Goal: Task Accomplishment & Management: Manage account settings

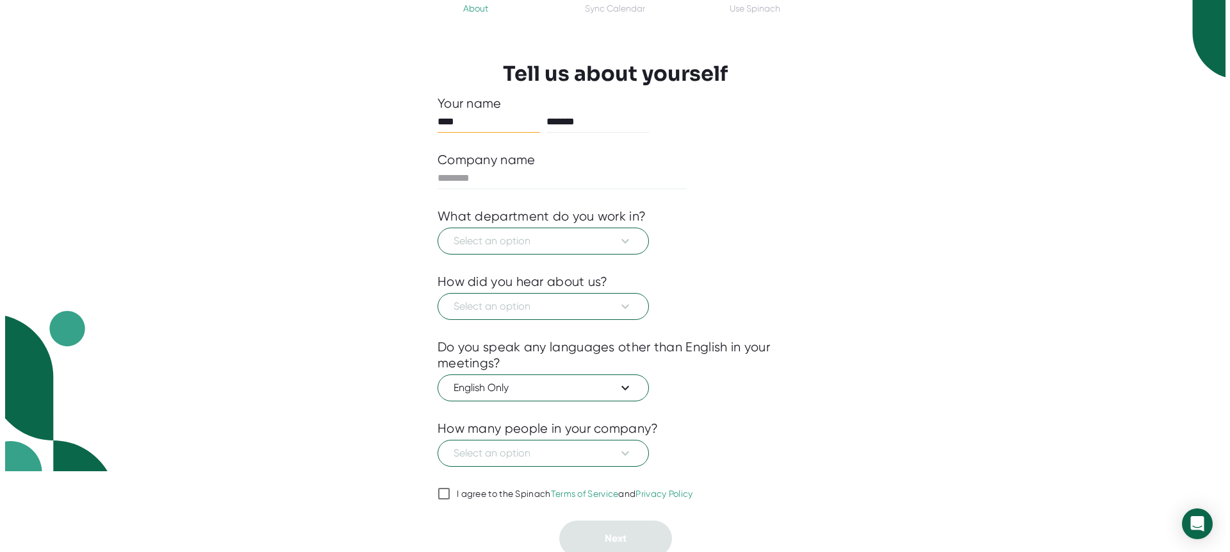
scroll to position [85, 0]
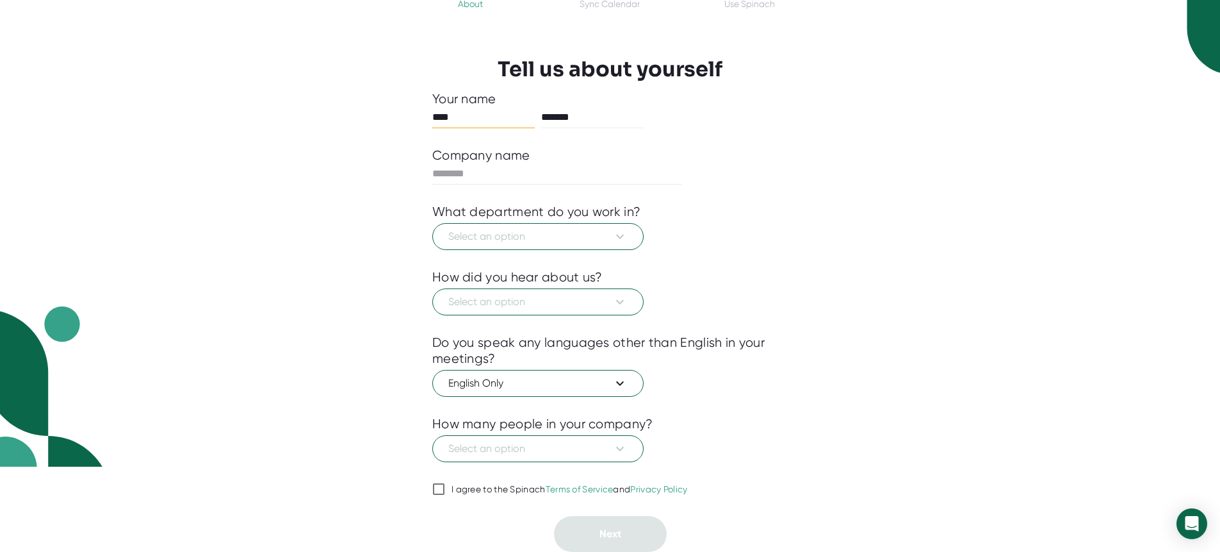
click at [457, 479] on div at bounding box center [610, 471] width 356 height 19
click at [436, 487] on input "I agree to the Spinach Terms of Service and Privacy Policy" at bounding box center [438, 488] width 13 height 15
checkbox input "true"
click at [529, 243] on span "Select an option" at bounding box center [537, 236] width 179 height 15
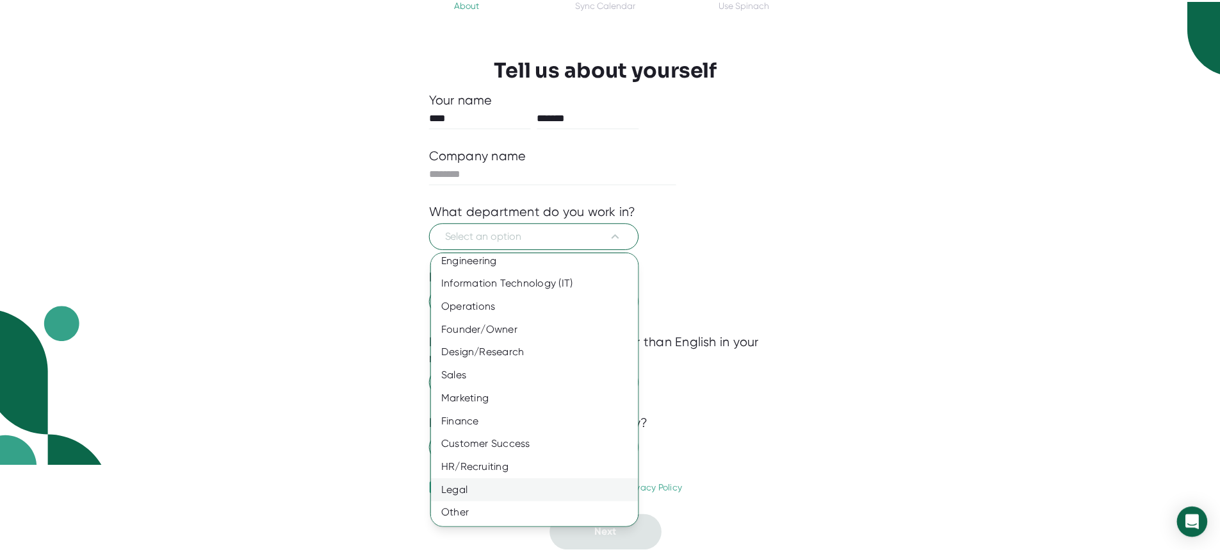
scroll to position [30, 0]
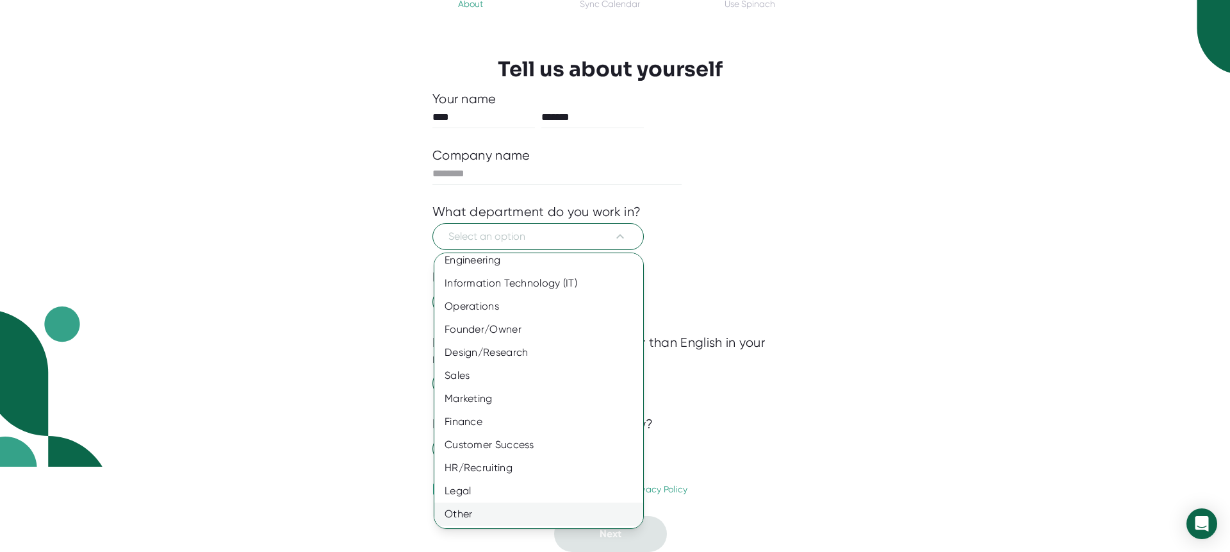
click at [477, 510] on div "Other" at bounding box center [543, 513] width 218 height 23
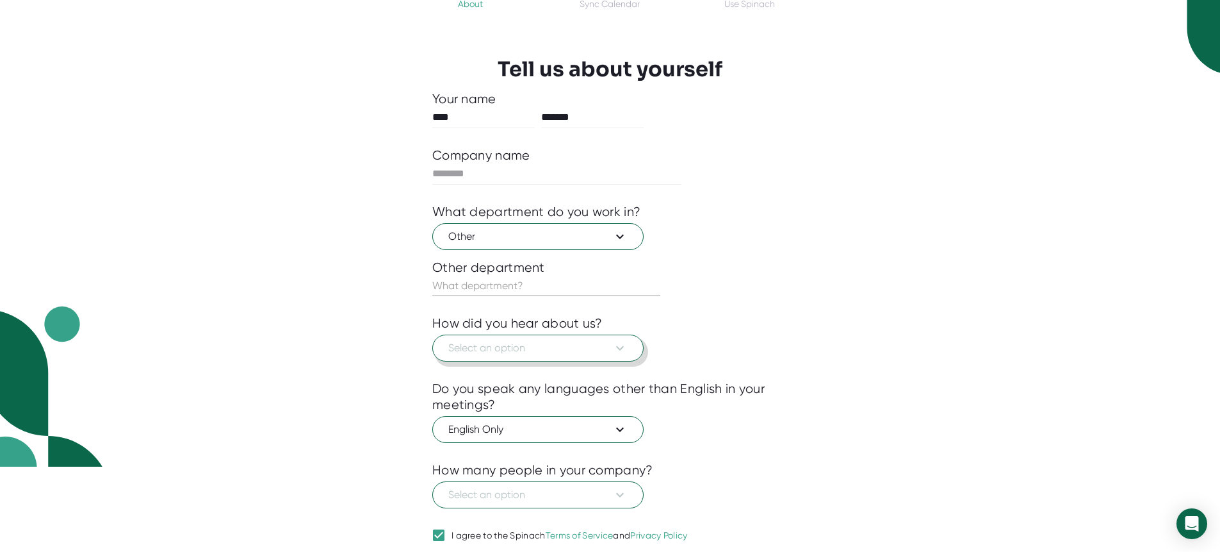
click at [480, 342] on span "Select an option" at bounding box center [537, 347] width 179 height 15
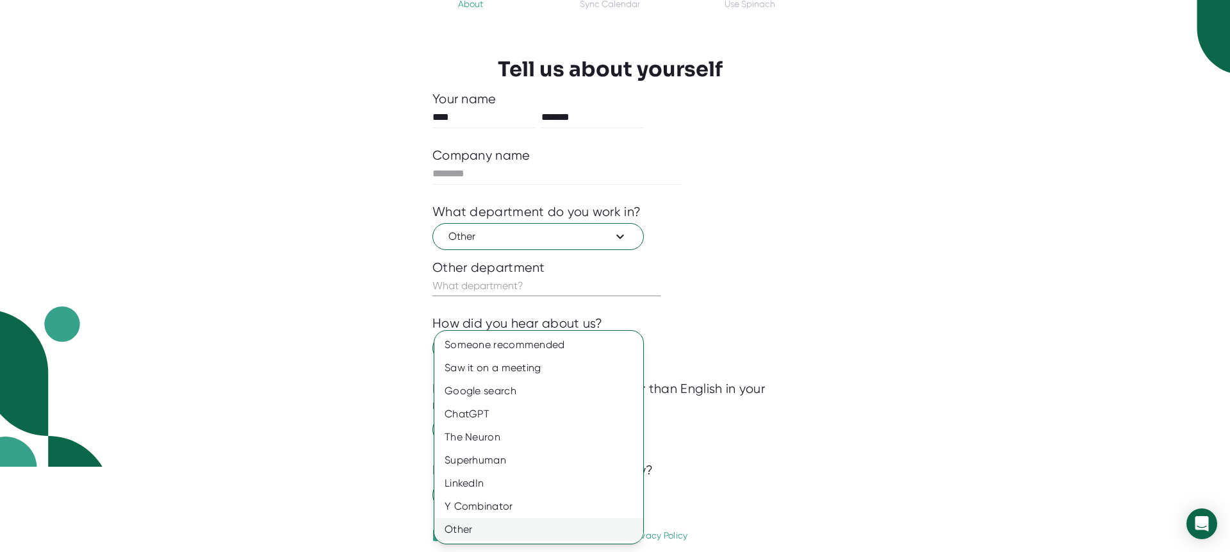
click at [479, 523] on div "Other" at bounding box center [538, 529] width 209 height 23
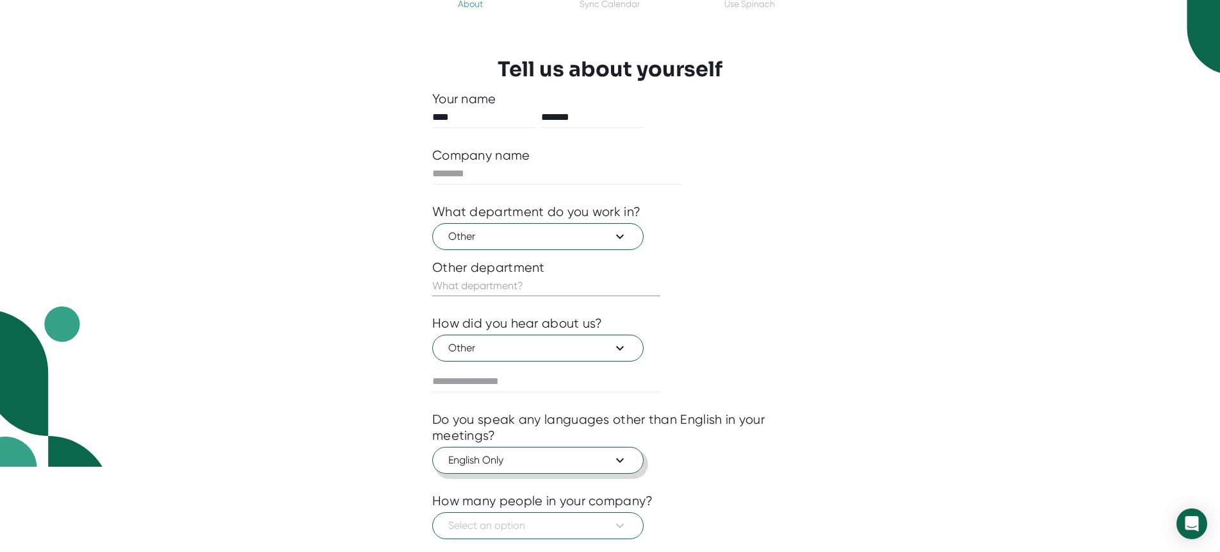
click at [490, 465] on span "English Only" at bounding box center [537, 459] width 179 height 15
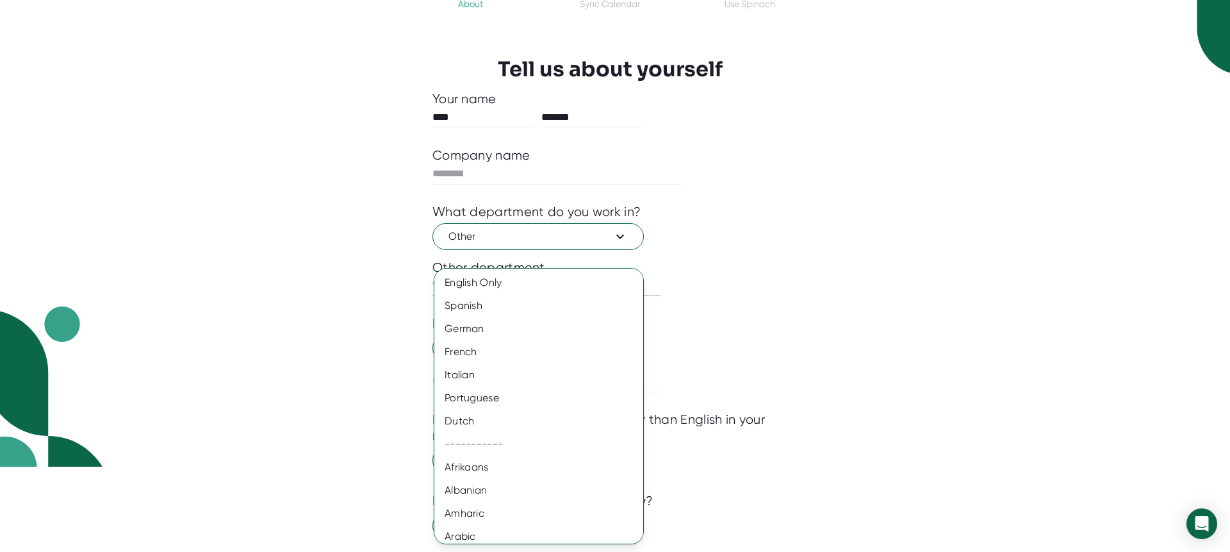
click at [345, 432] on div at bounding box center [615, 276] width 1230 height 552
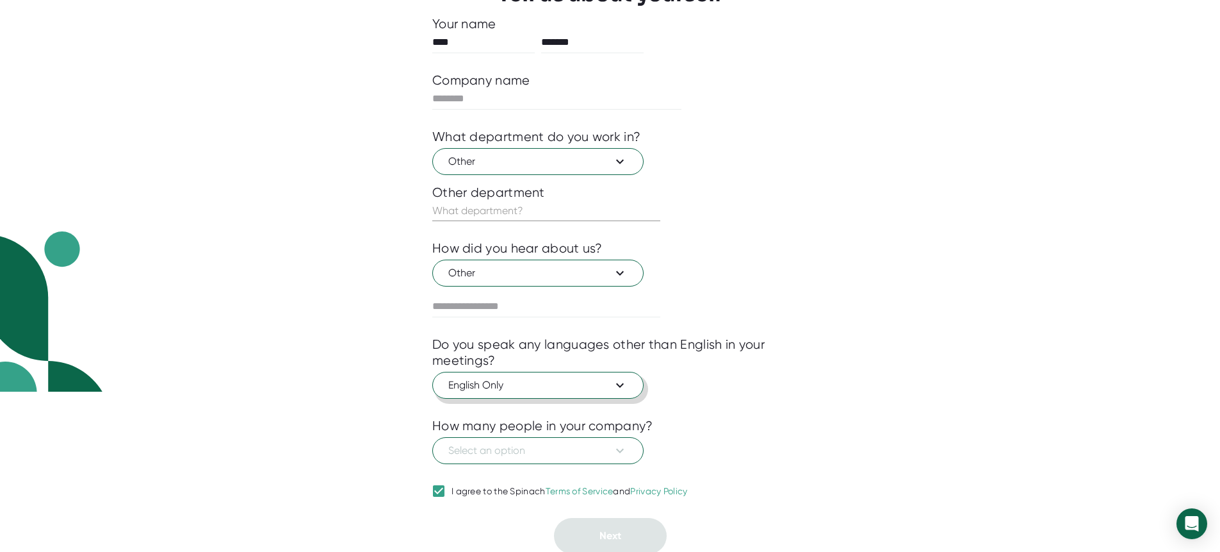
scroll to position [162, 0]
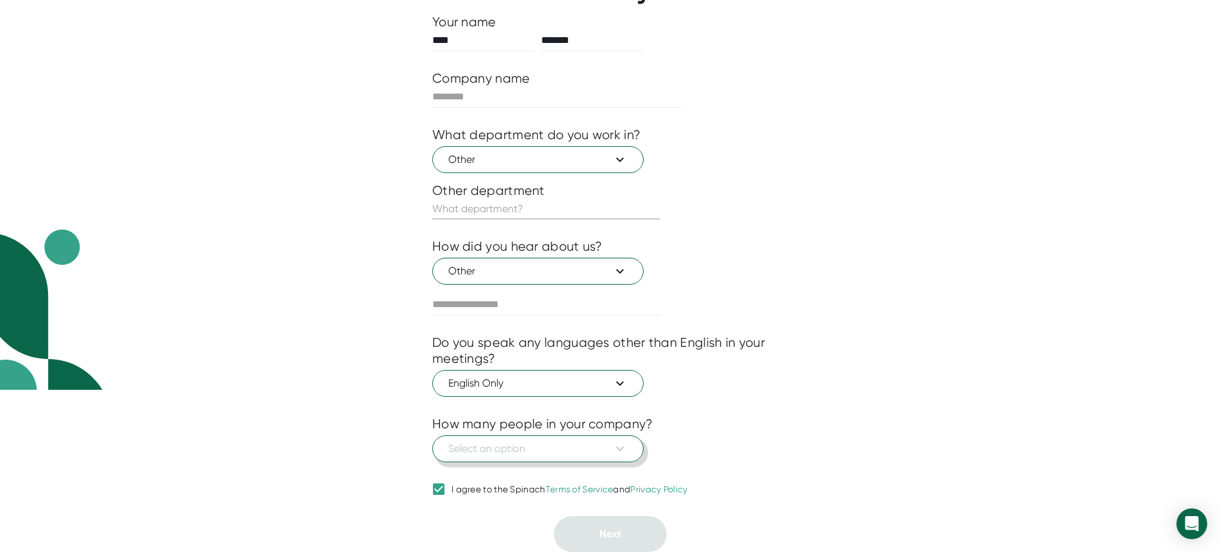
click at [514, 452] on span "Select an option" at bounding box center [537, 448] width 179 height 15
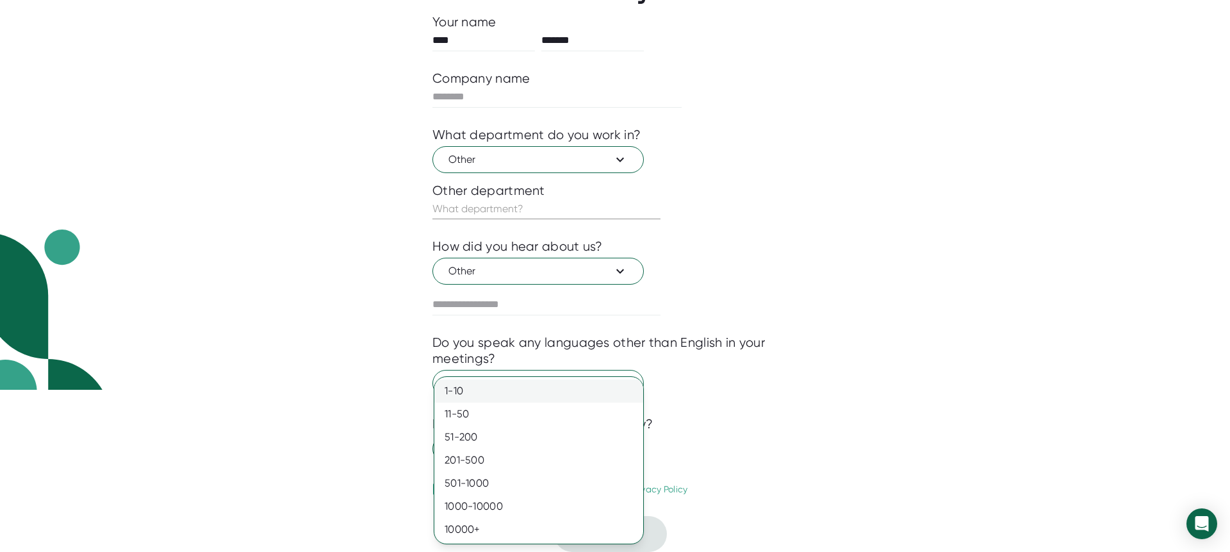
click at [467, 400] on div "1-10" at bounding box center [538, 390] width 209 height 23
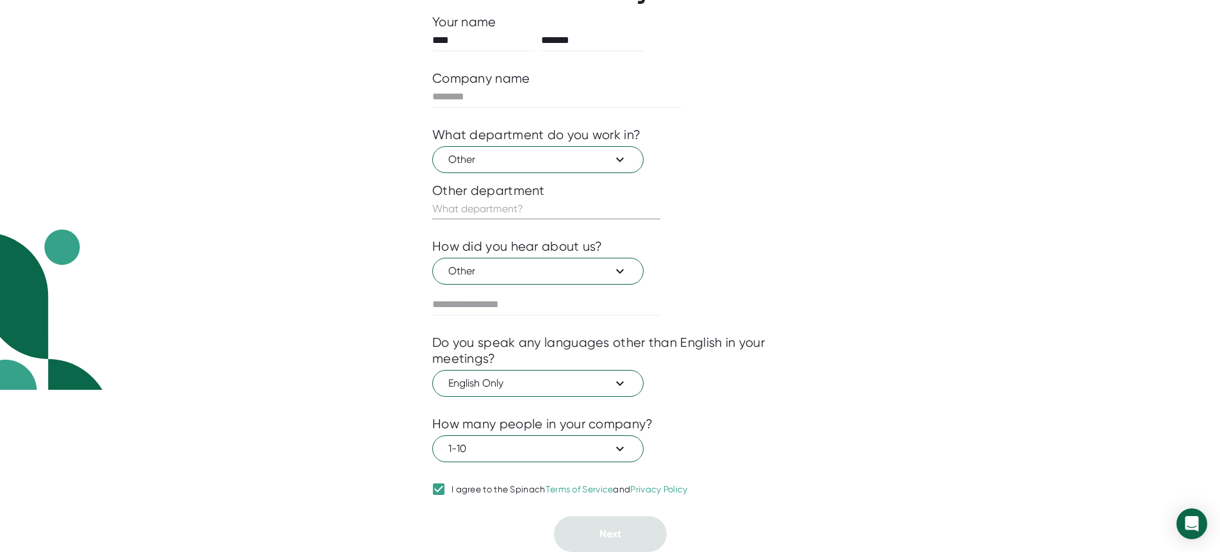
click at [483, 204] on input "text" at bounding box center [546, 209] width 228 height 21
type input "test"
click at [473, 314] on input "text" at bounding box center [546, 304] width 228 height 21
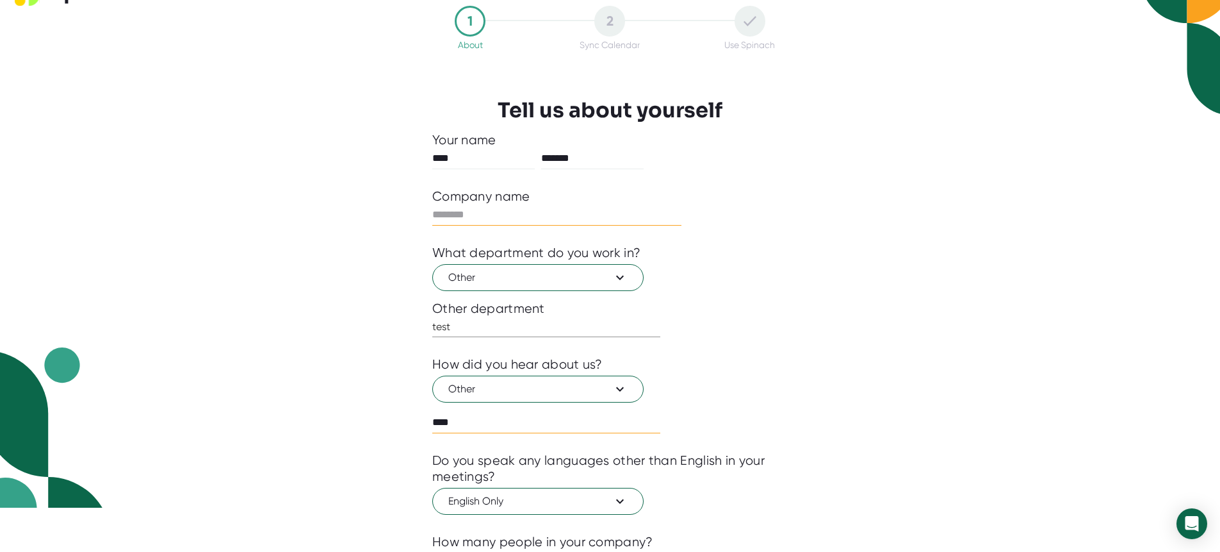
type input "****"
click at [454, 214] on input "text" at bounding box center [556, 214] width 249 height 21
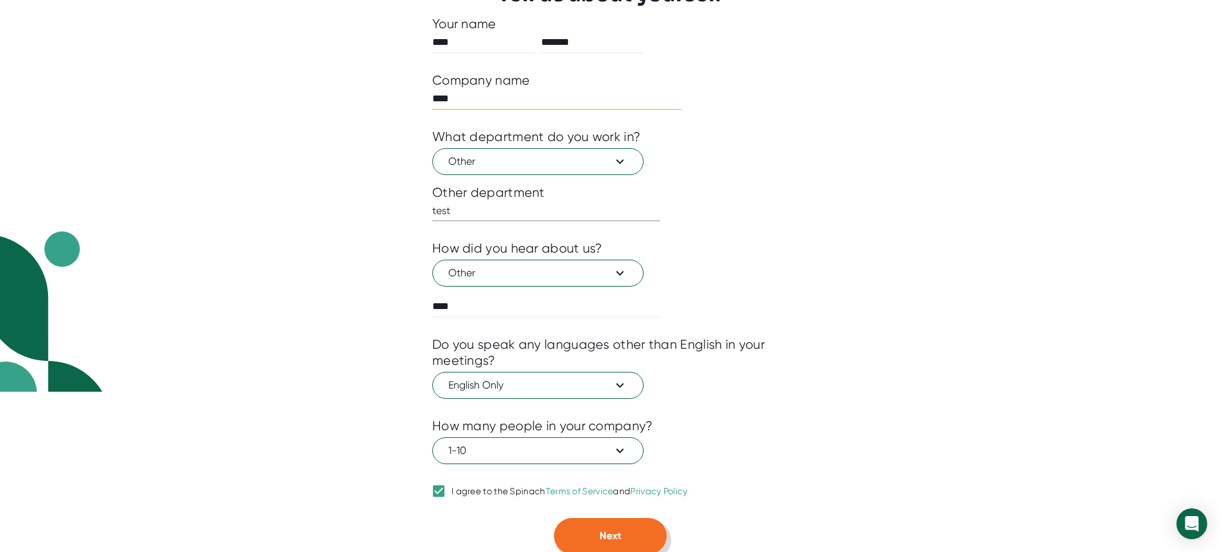
scroll to position [162, 0]
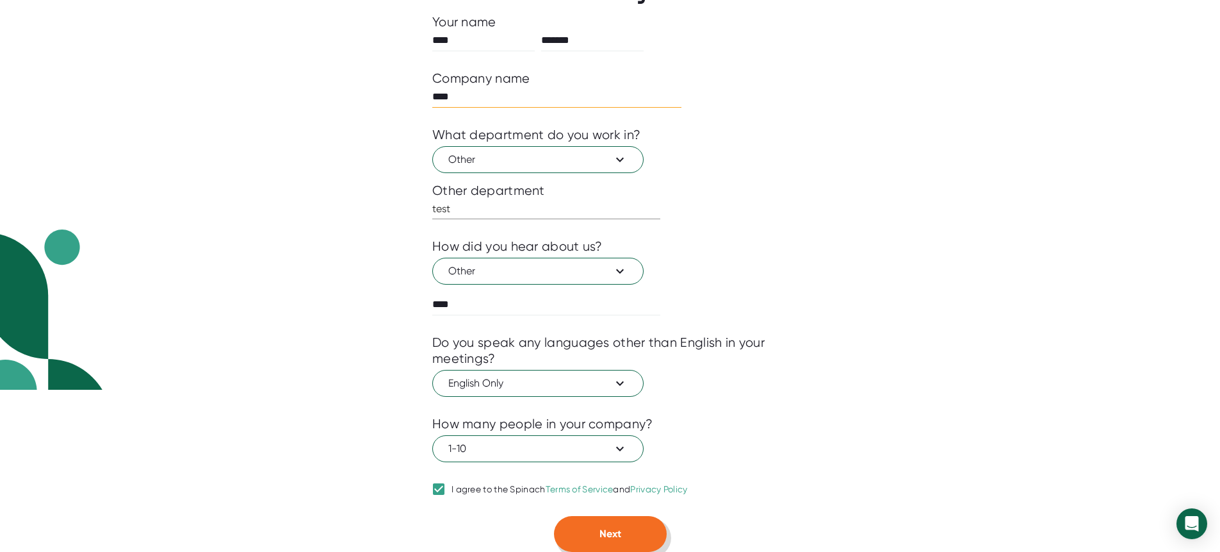
type input "****"
click at [658, 531] on button "Next" at bounding box center [610, 534] width 113 height 36
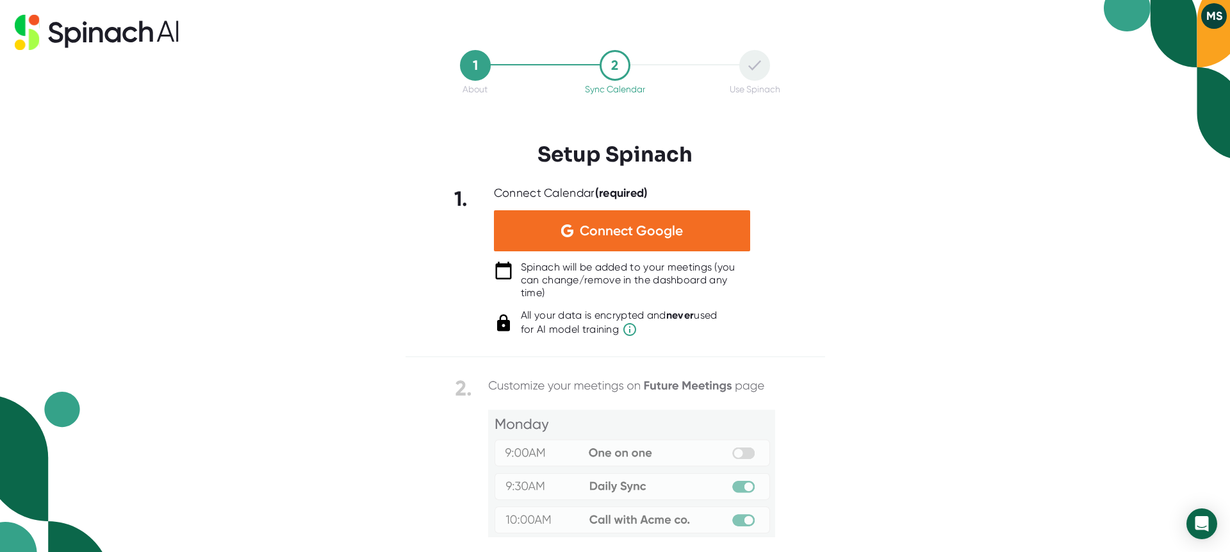
scroll to position [0, 0]
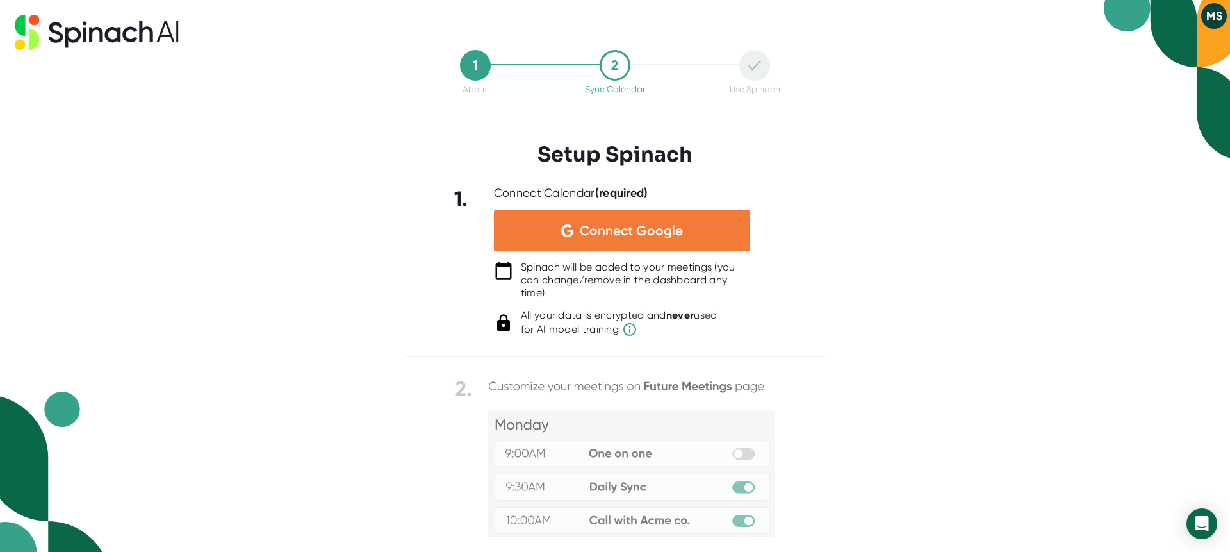
click at [693, 232] on div "Connect Google" at bounding box center [622, 230] width 256 height 41
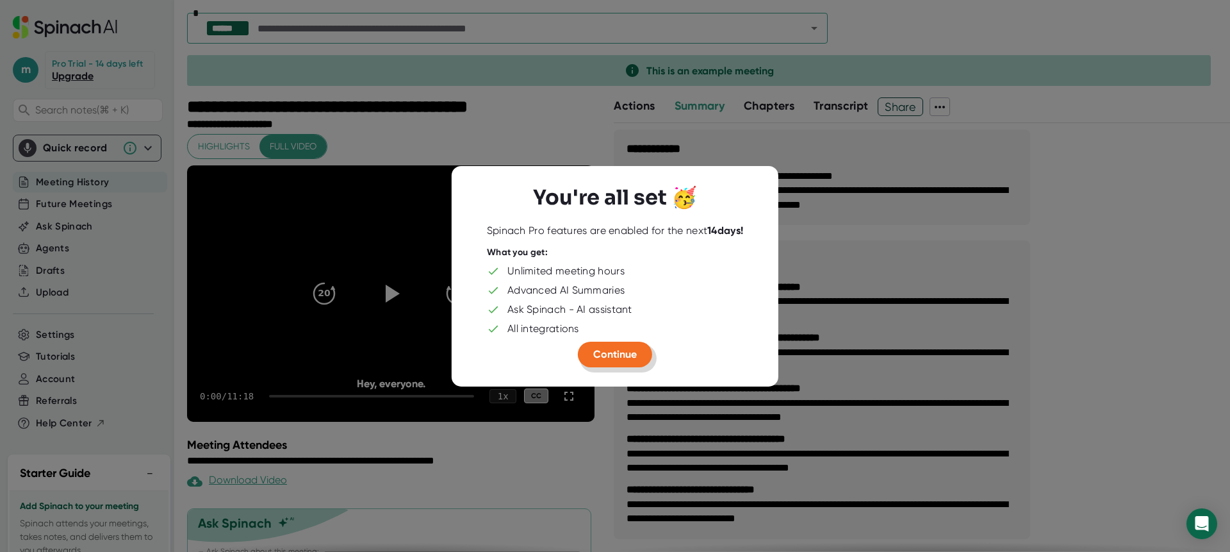
click at [621, 354] on span "Continue" at bounding box center [615, 353] width 44 height 12
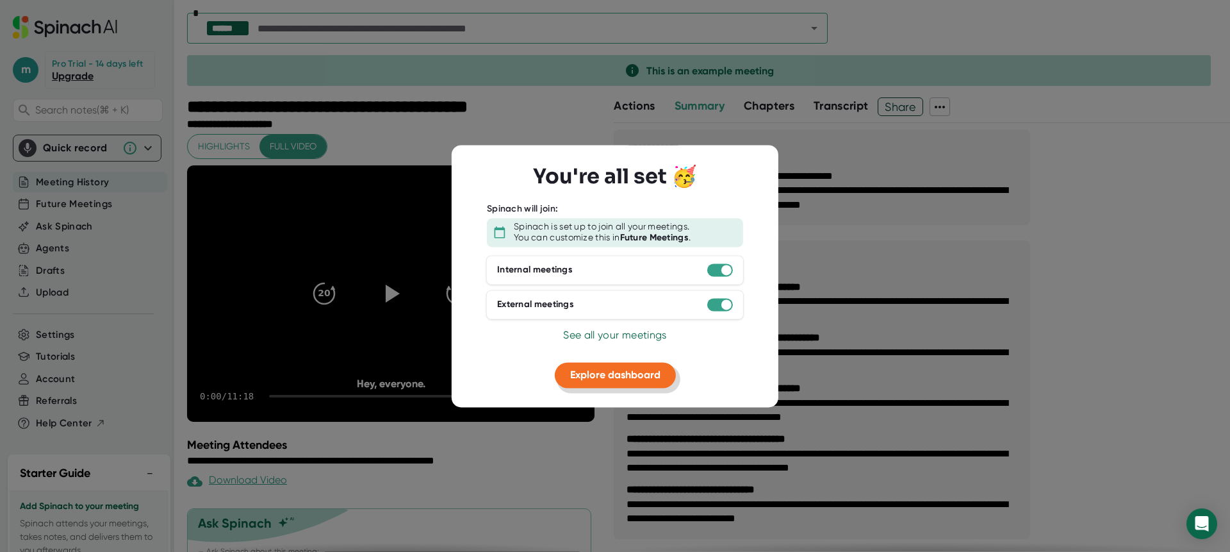
click at [611, 375] on span "Explore dashboard" at bounding box center [615, 374] width 90 height 12
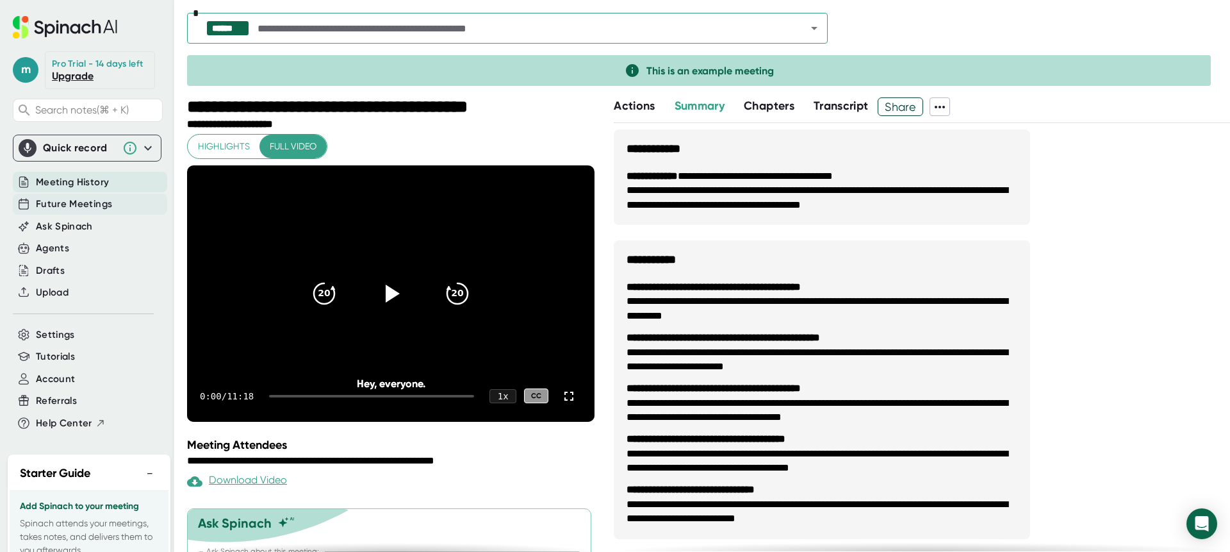
click at [67, 211] on span "Future Meetings" at bounding box center [74, 204] width 76 height 15
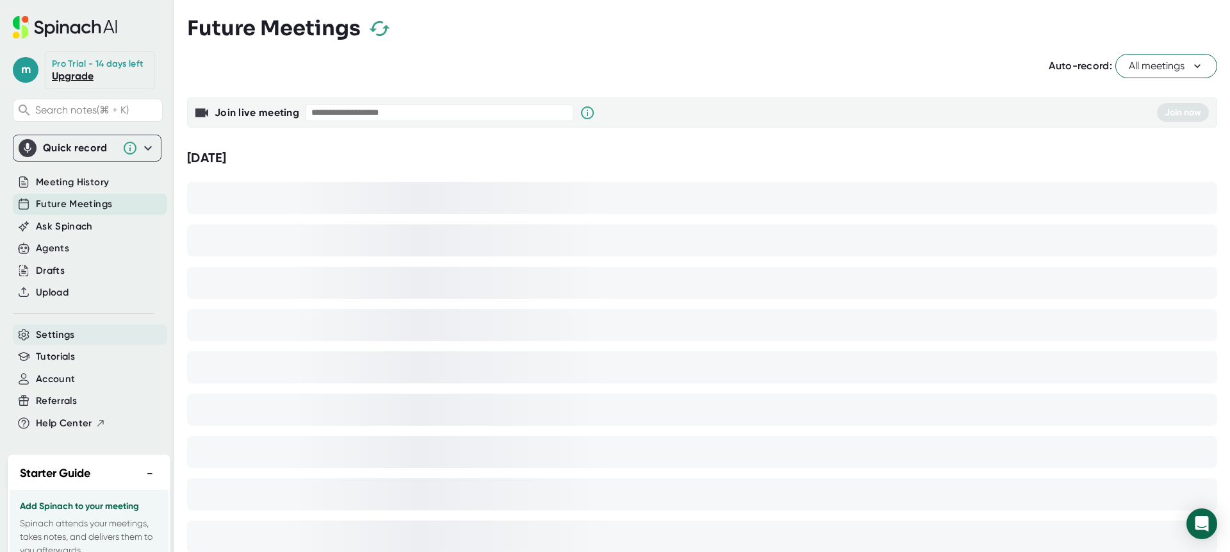
click at [51, 342] on span "Settings" at bounding box center [55, 334] width 39 height 15
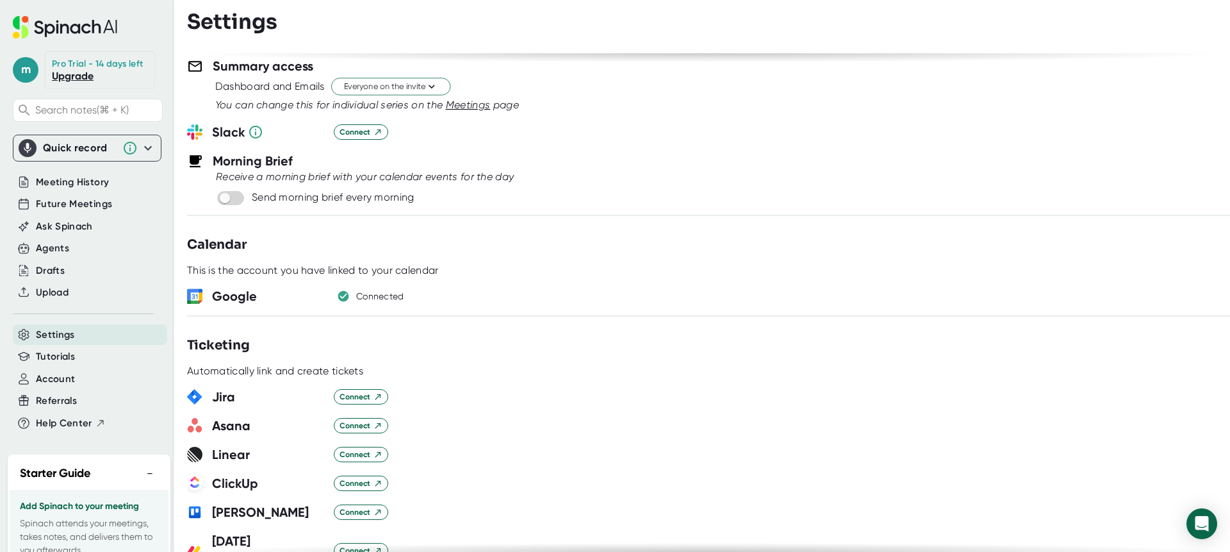
scroll to position [512, 0]
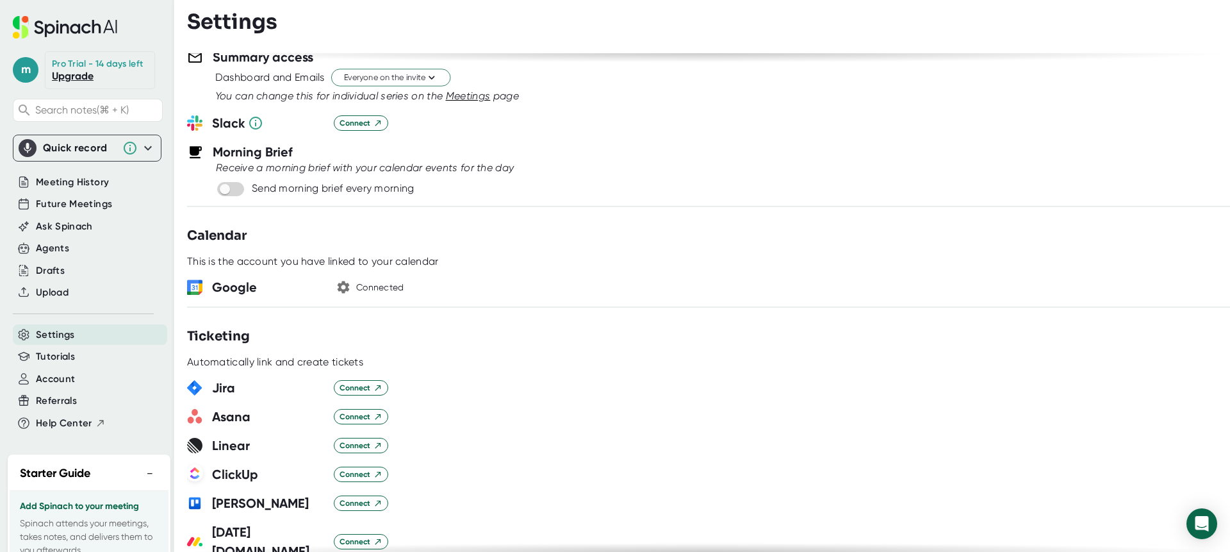
click at [240, 286] on h3 "Google" at bounding box center [268, 286] width 112 height 19
click at [345, 290] on icon "button" at bounding box center [344, 287] width 12 height 12
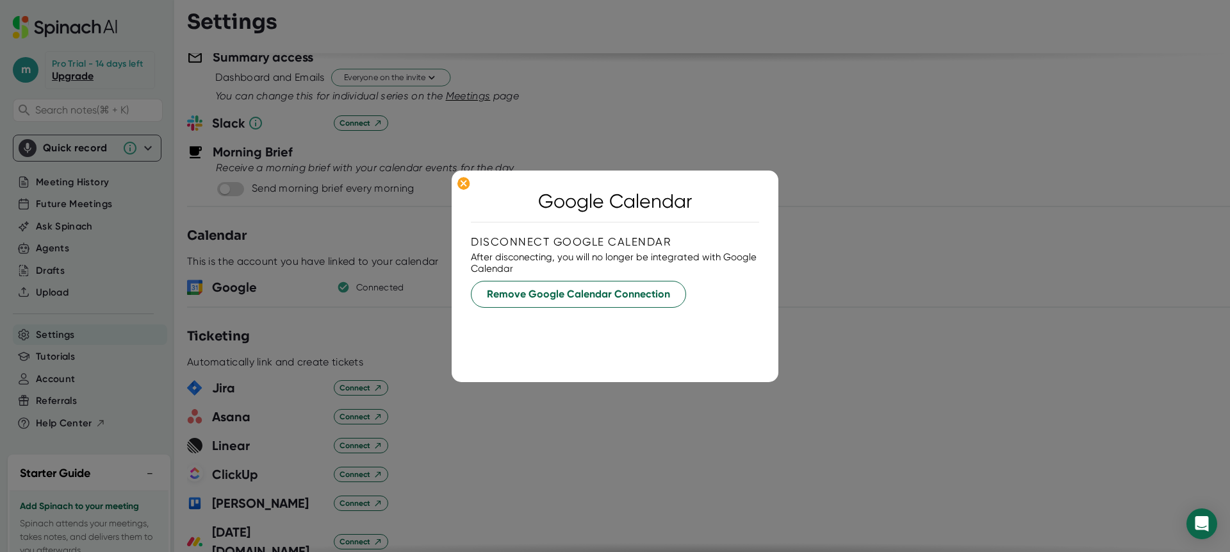
click at [345, 290] on div at bounding box center [615, 276] width 1230 height 552
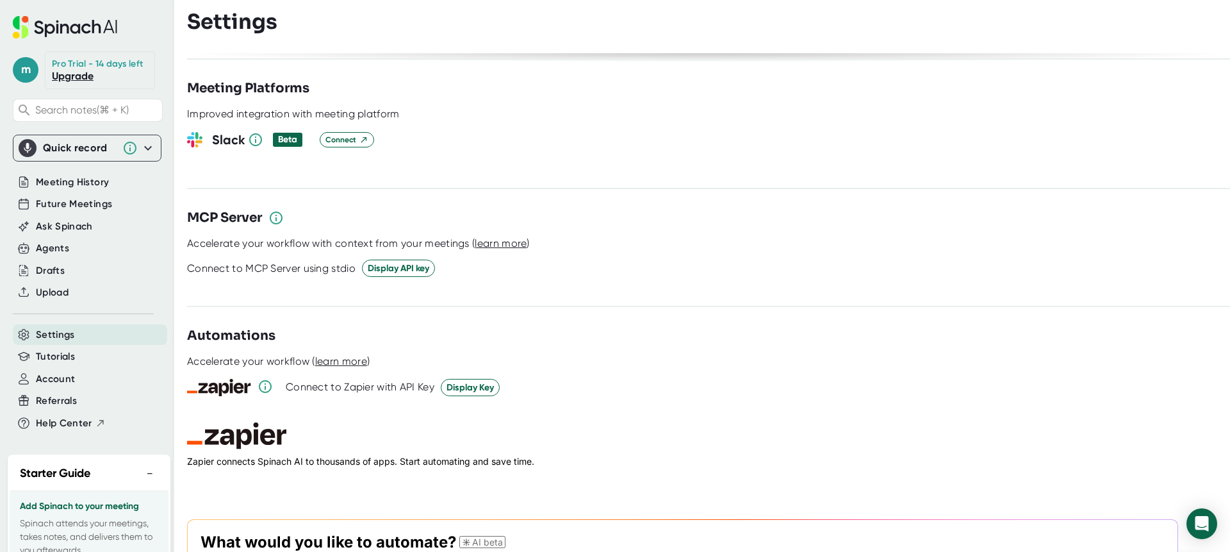
scroll to position [1652, 0]
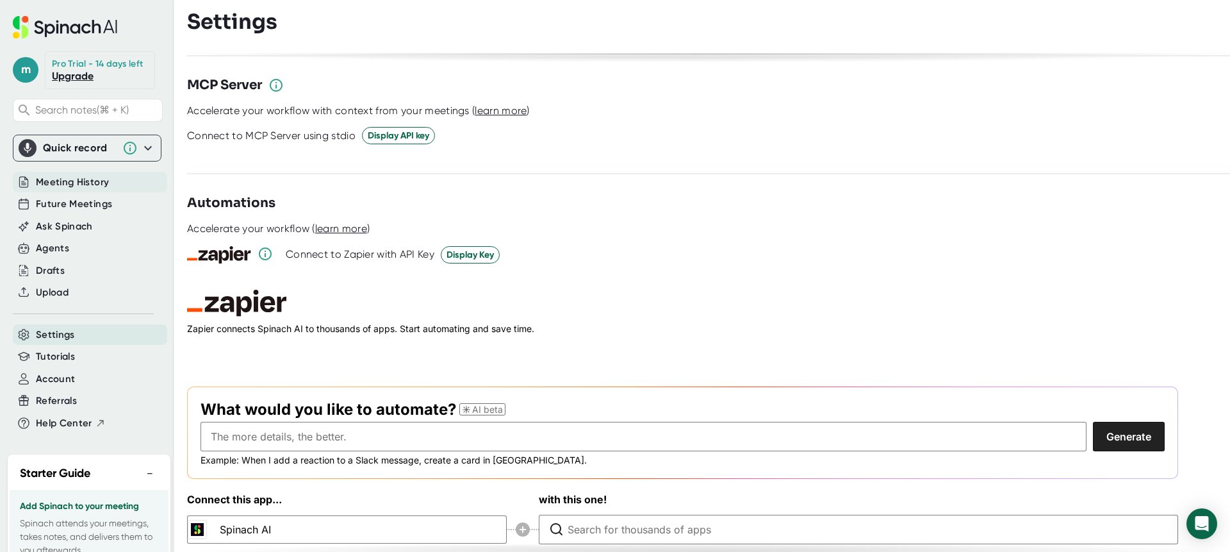
click at [64, 190] on span "Meeting History" at bounding box center [72, 182] width 73 height 15
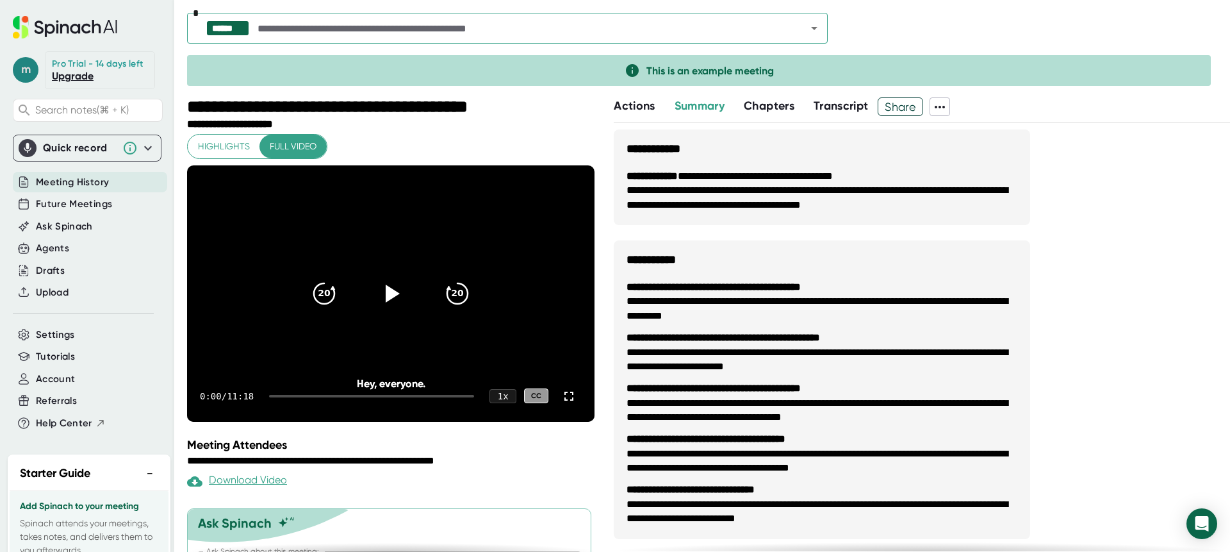
click at [27, 68] on span "m" at bounding box center [26, 70] width 26 height 26
click at [27, 68] on div at bounding box center [615, 276] width 1230 height 552
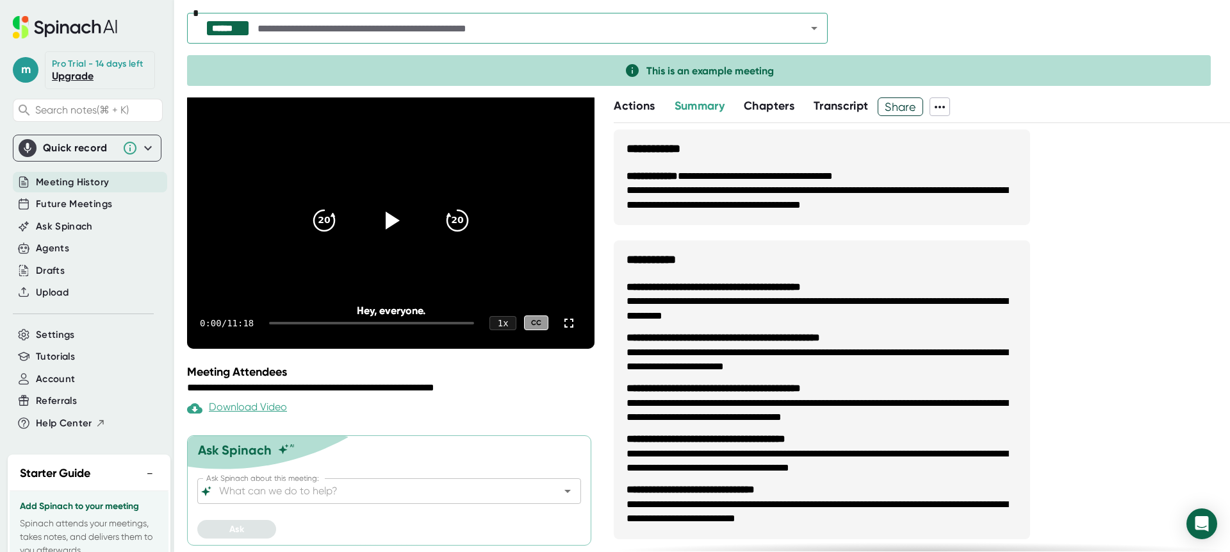
scroll to position [718, 0]
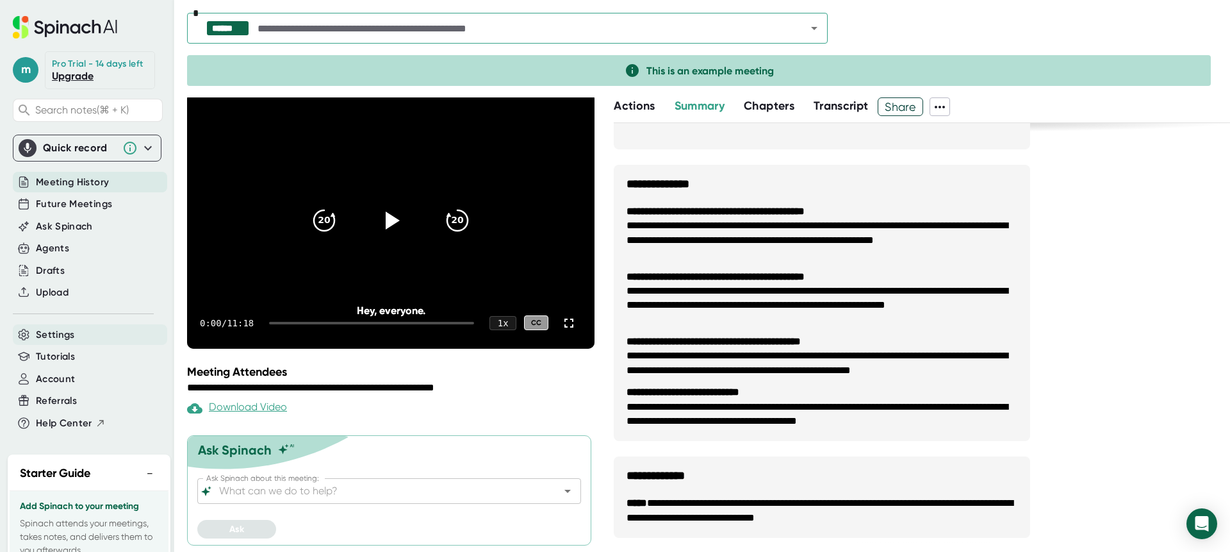
click at [86, 345] on div "Settings" at bounding box center [90, 334] width 154 height 21
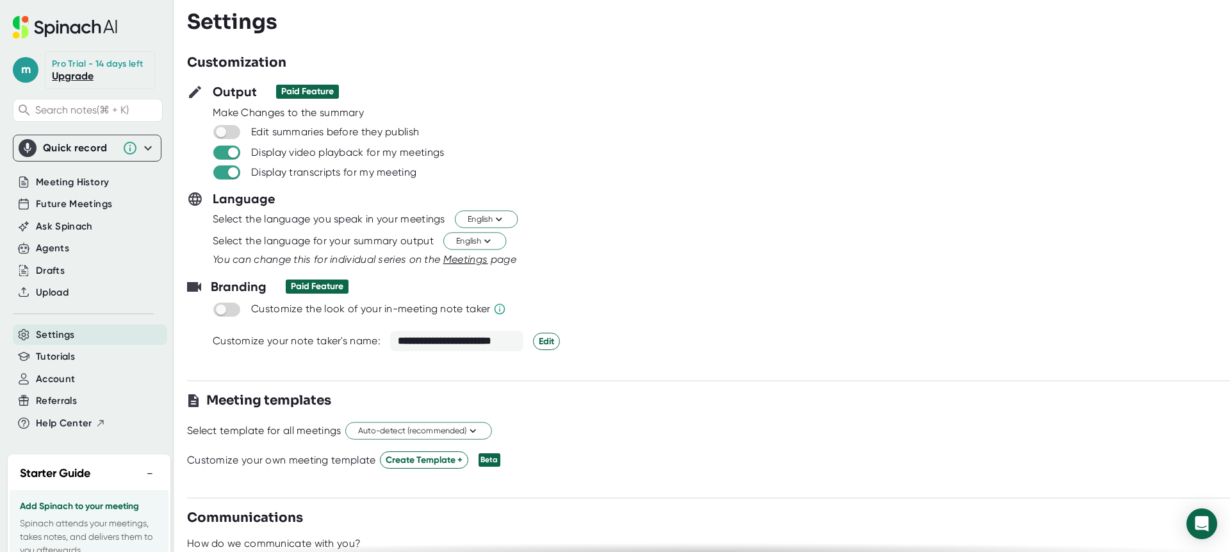
scroll to position [3, 0]
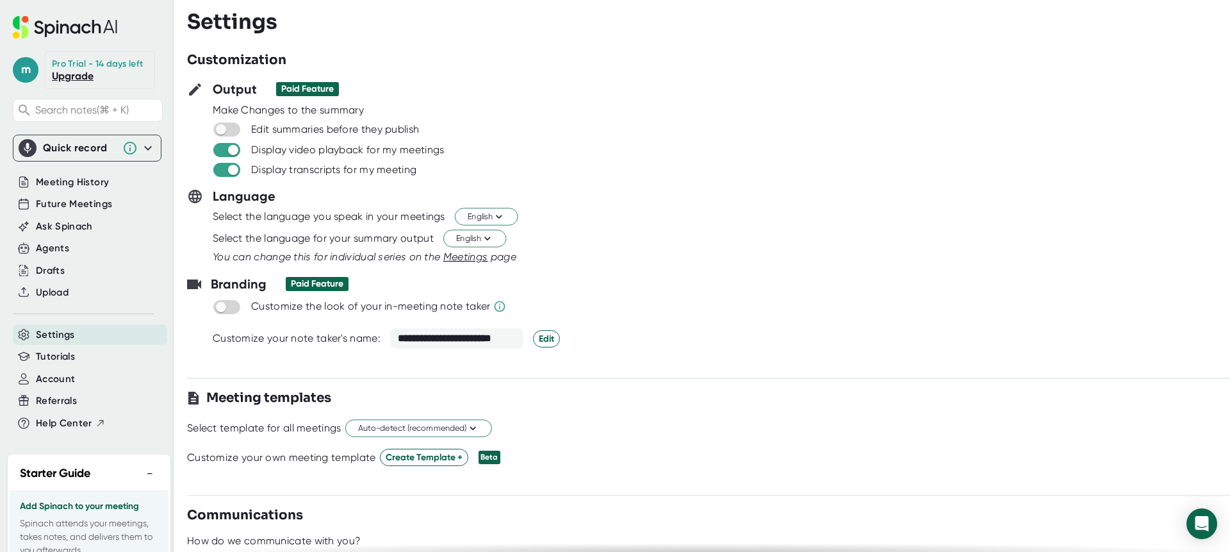
click at [464, 255] on span "Meetings" at bounding box center [465, 257] width 45 height 12
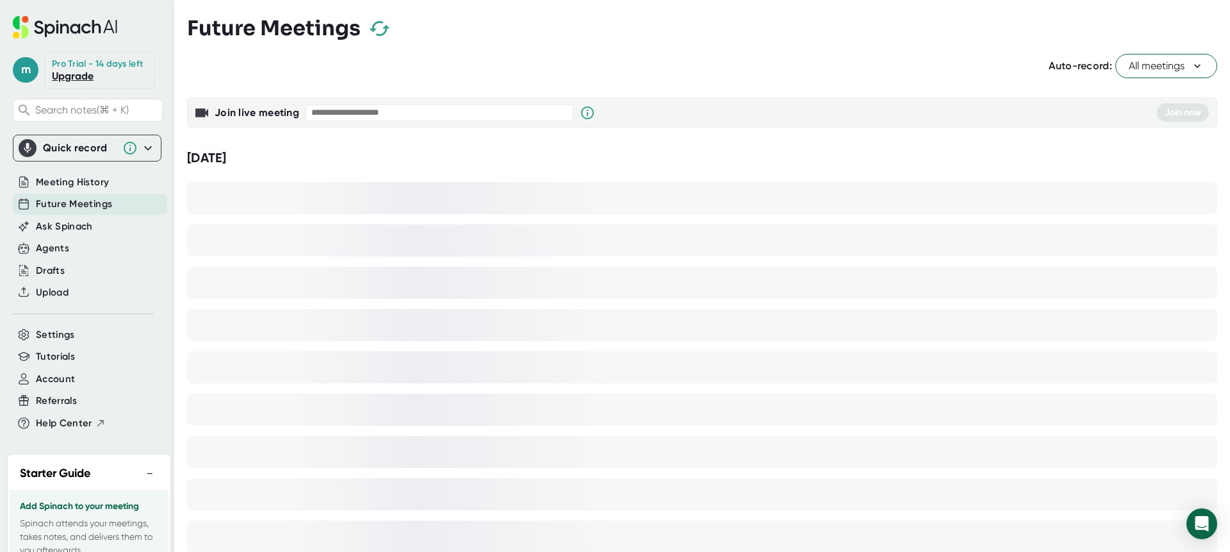
click at [1161, 60] on span "All meetings" at bounding box center [1166, 65] width 75 height 15
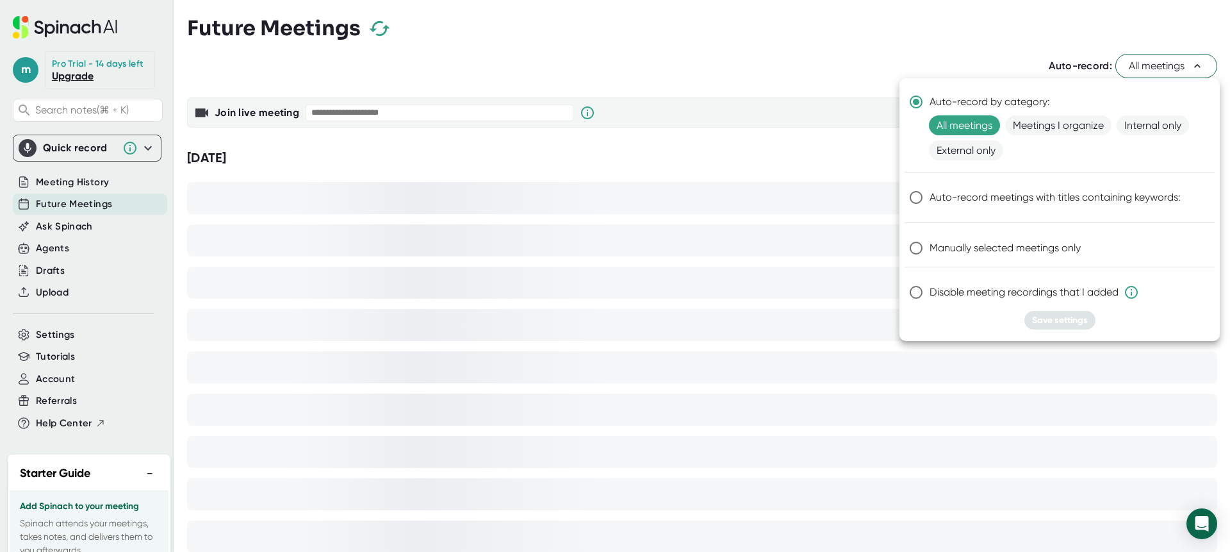
click at [905, 250] on input "Manually selected meetings only" at bounding box center [916, 247] width 27 height 27
radio input "true"
click at [914, 101] on input "Auto-record by category:" at bounding box center [916, 101] width 27 height 27
radio input "true"
click at [65, 299] on div at bounding box center [615, 276] width 1230 height 552
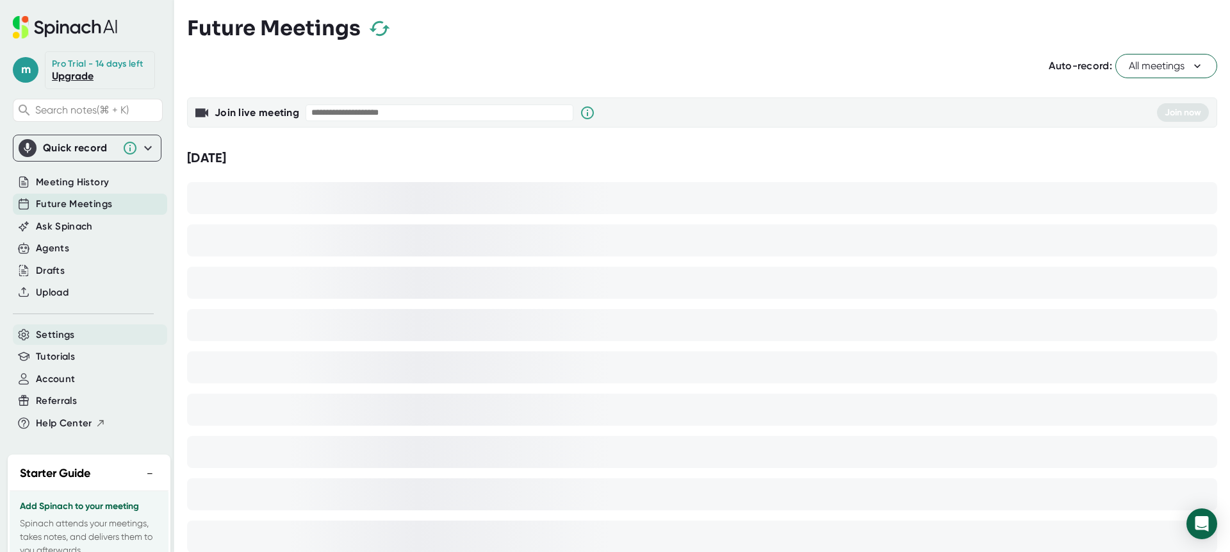
click at [52, 338] on span "Settings" at bounding box center [55, 334] width 39 height 15
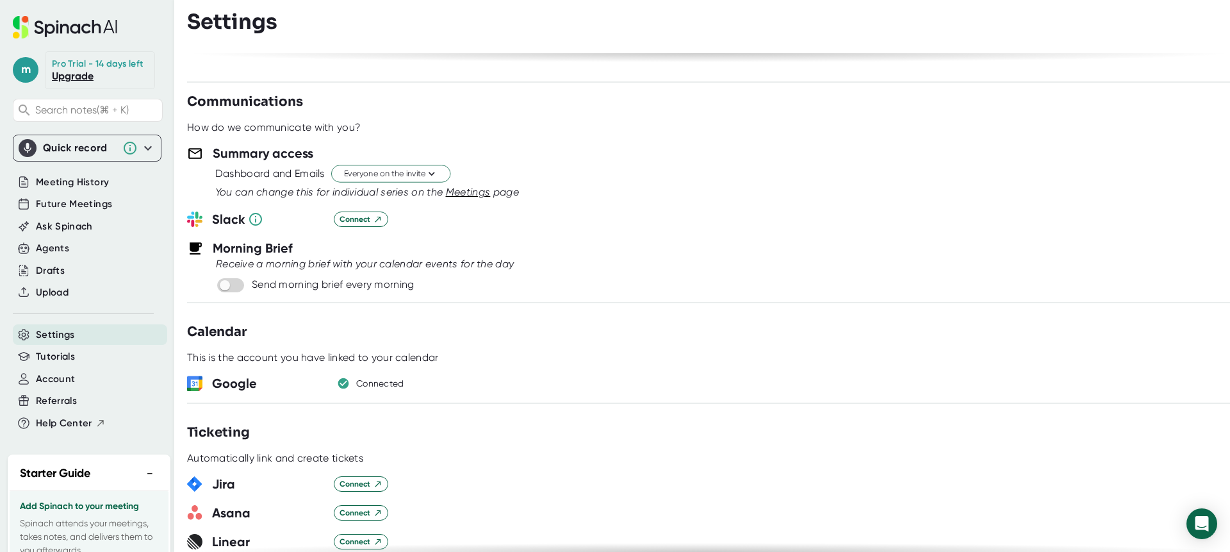
scroll to position [432, 0]
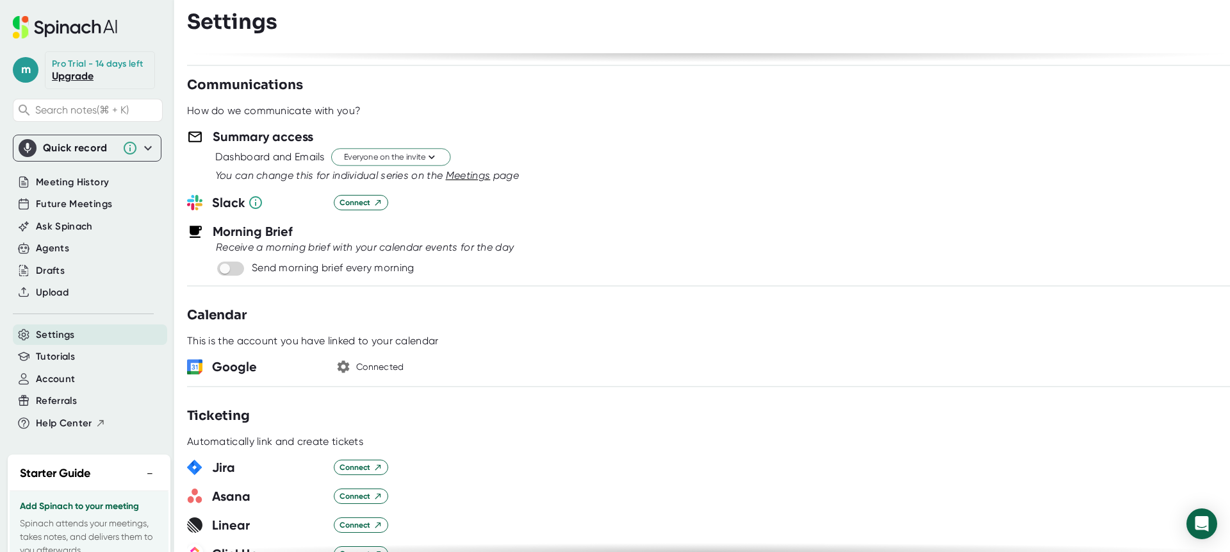
click at [340, 367] on icon "button" at bounding box center [344, 367] width 12 height 12
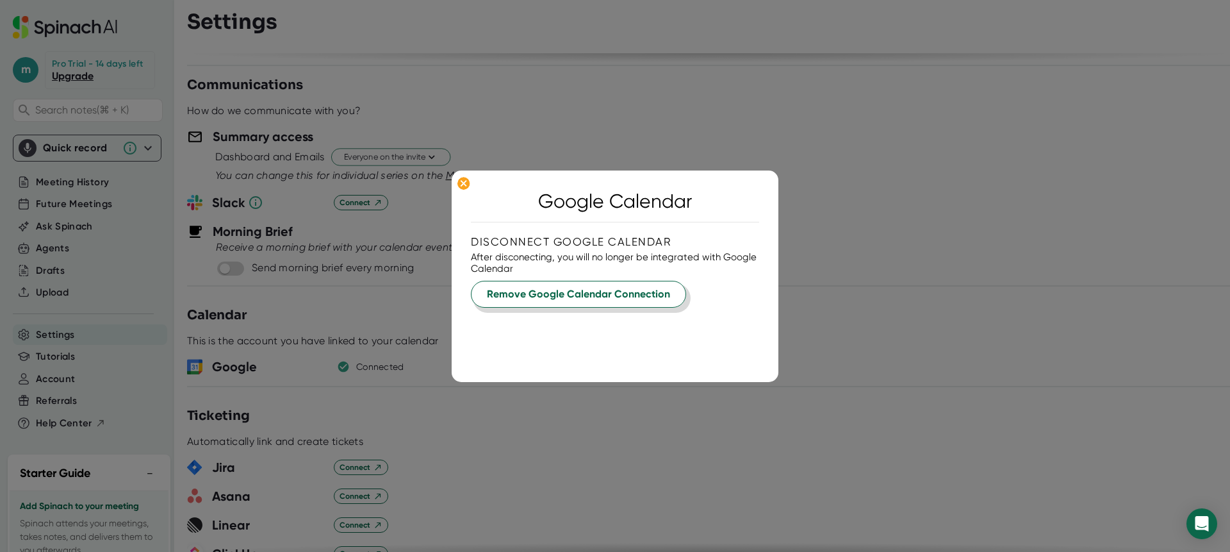
click at [515, 303] on button "Remove Google Calendar Connection" at bounding box center [578, 294] width 215 height 27
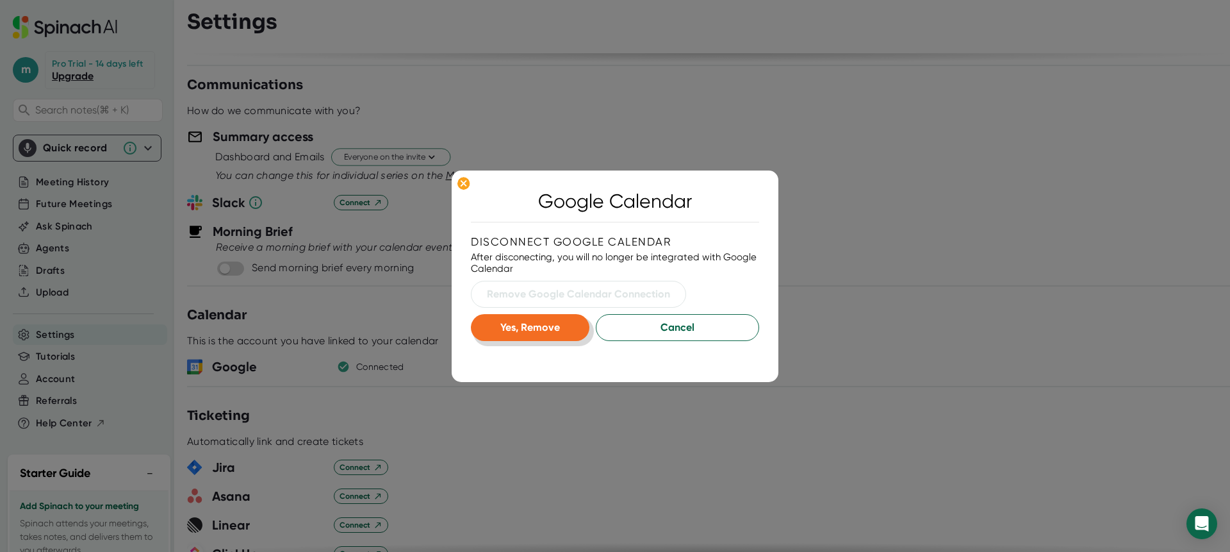
click at [534, 328] on span "Yes, Remove" at bounding box center [530, 327] width 60 height 12
